Goal: Navigation & Orientation: Go to known website

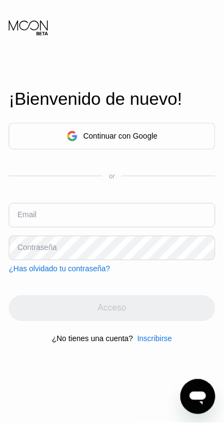
click at [144, 140] on div "Continuar con Google" at bounding box center [120, 135] width 74 height 9
